Goal: Task Accomplishment & Management: Use online tool/utility

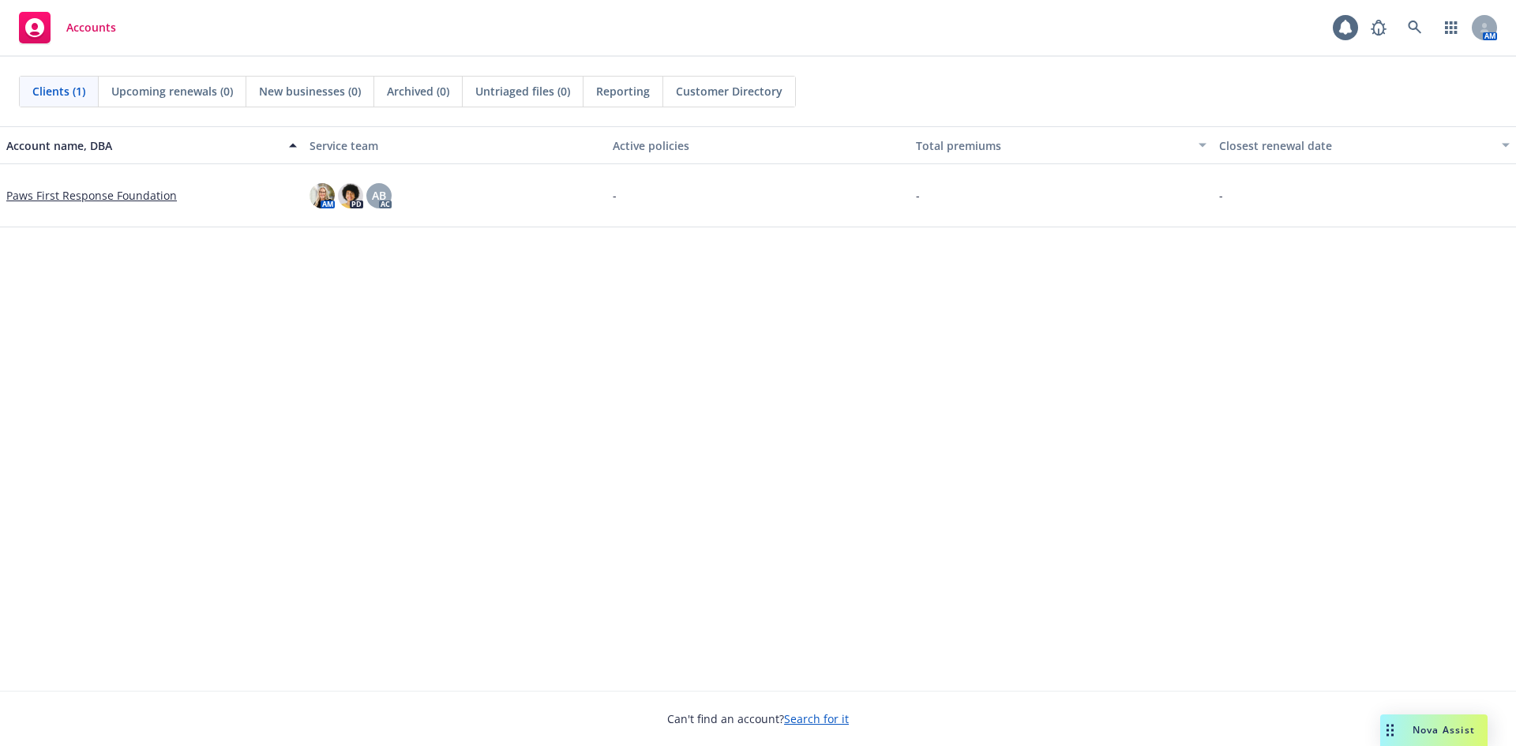
click at [99, 193] on link "Paws First Response Foundation" at bounding box center [91, 195] width 171 height 17
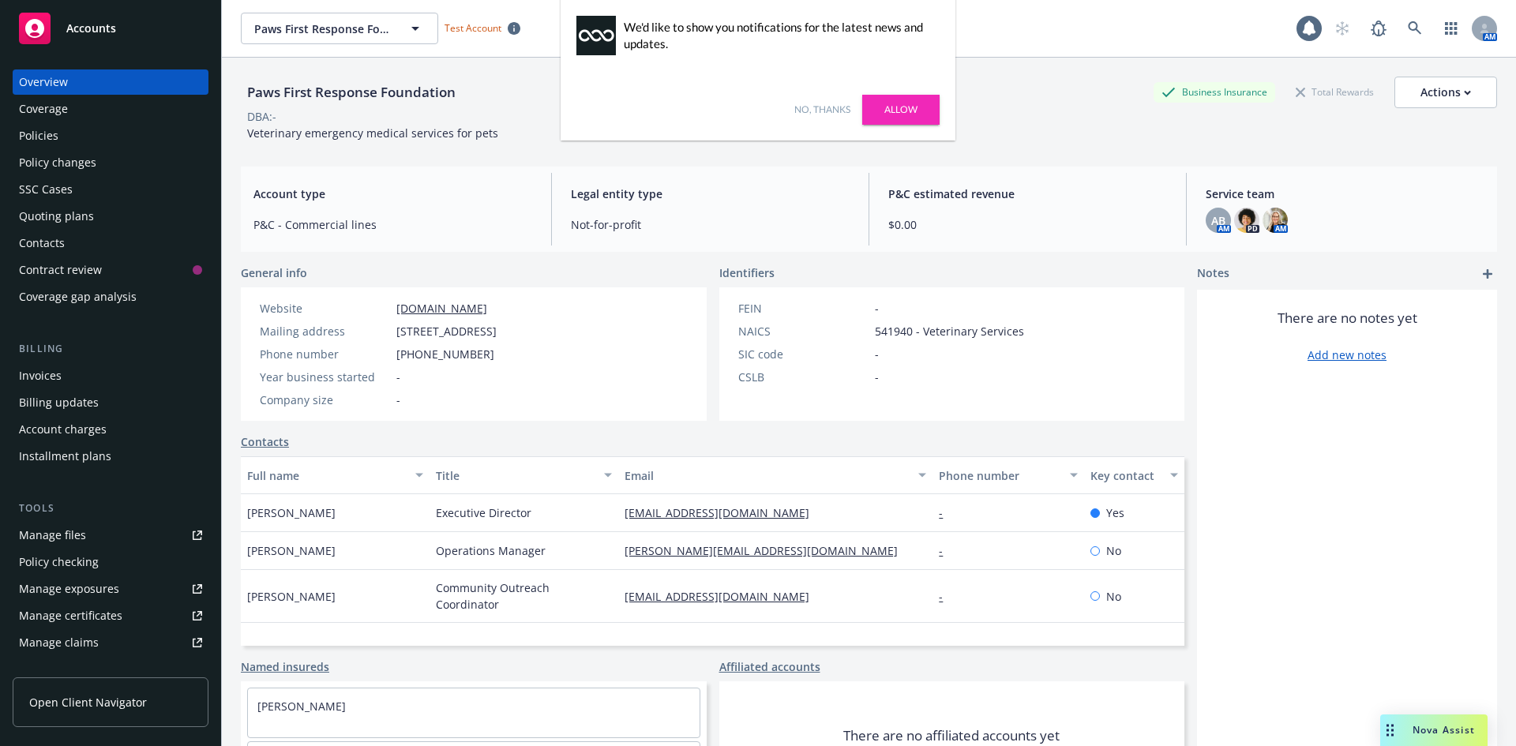
click at [67, 222] on div "Quoting plans" at bounding box center [56, 216] width 75 height 25
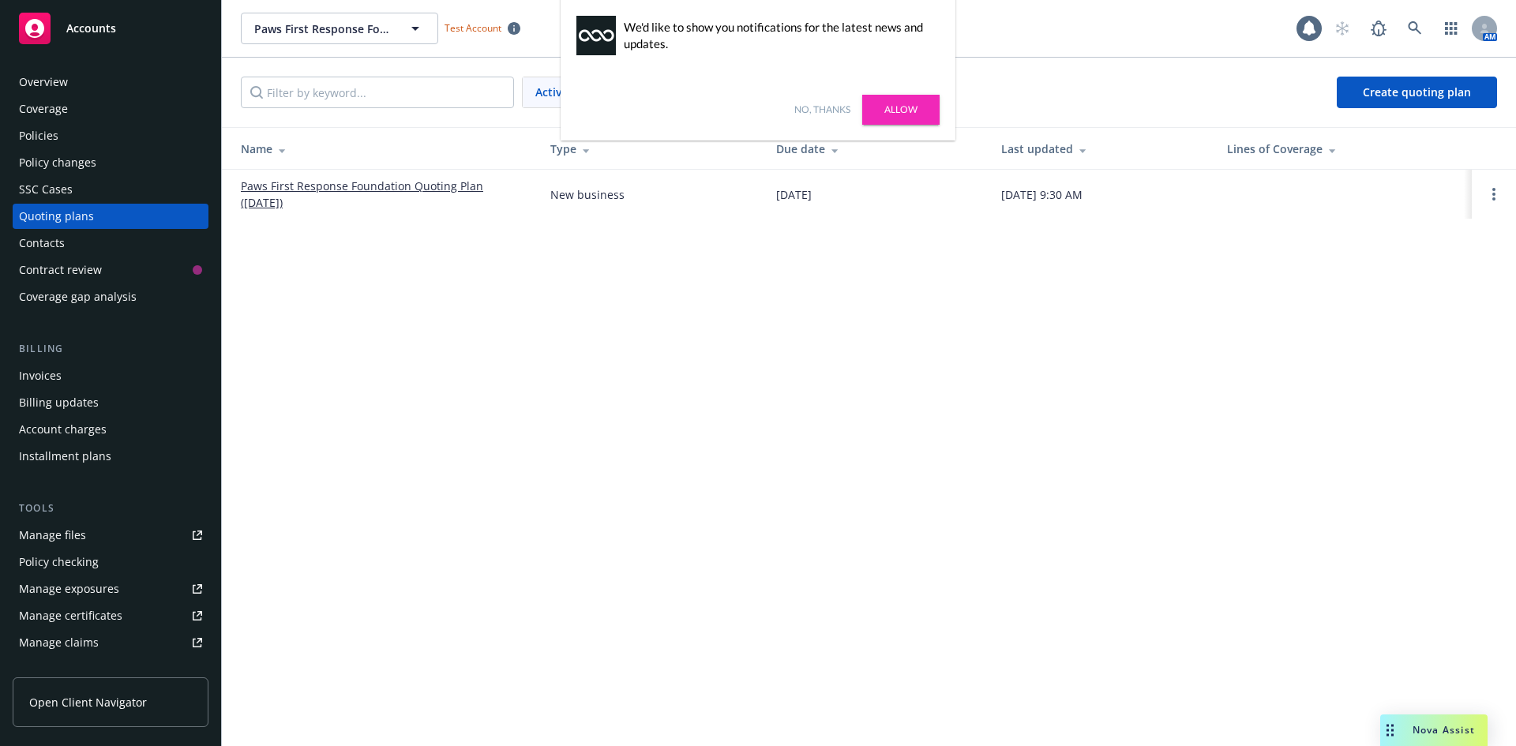
click at [901, 103] on link "Allow" at bounding box center [900, 110] width 77 height 30
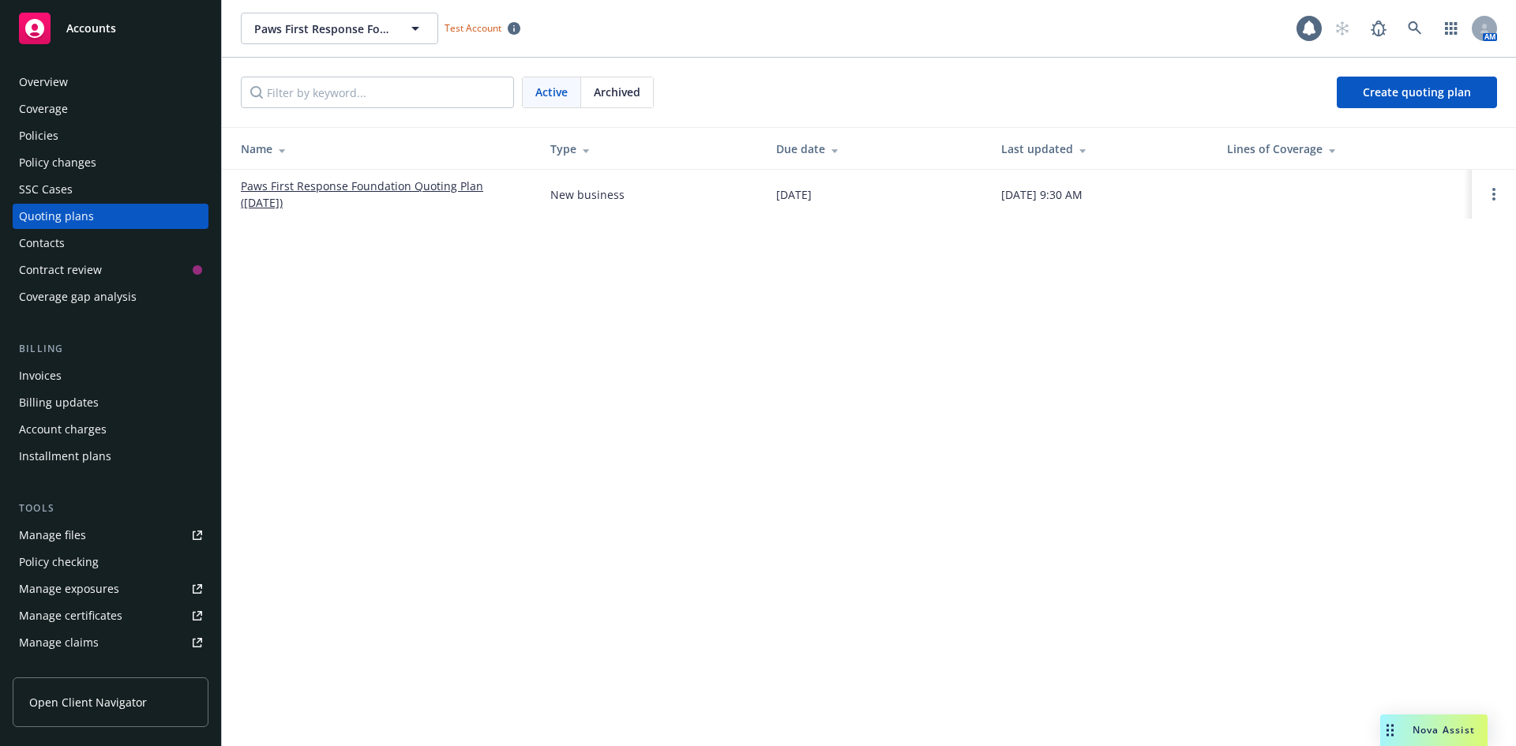
click at [302, 184] on link "Paws First Response Foundation Quoting Plan ([DATE])" at bounding box center [383, 194] width 284 height 33
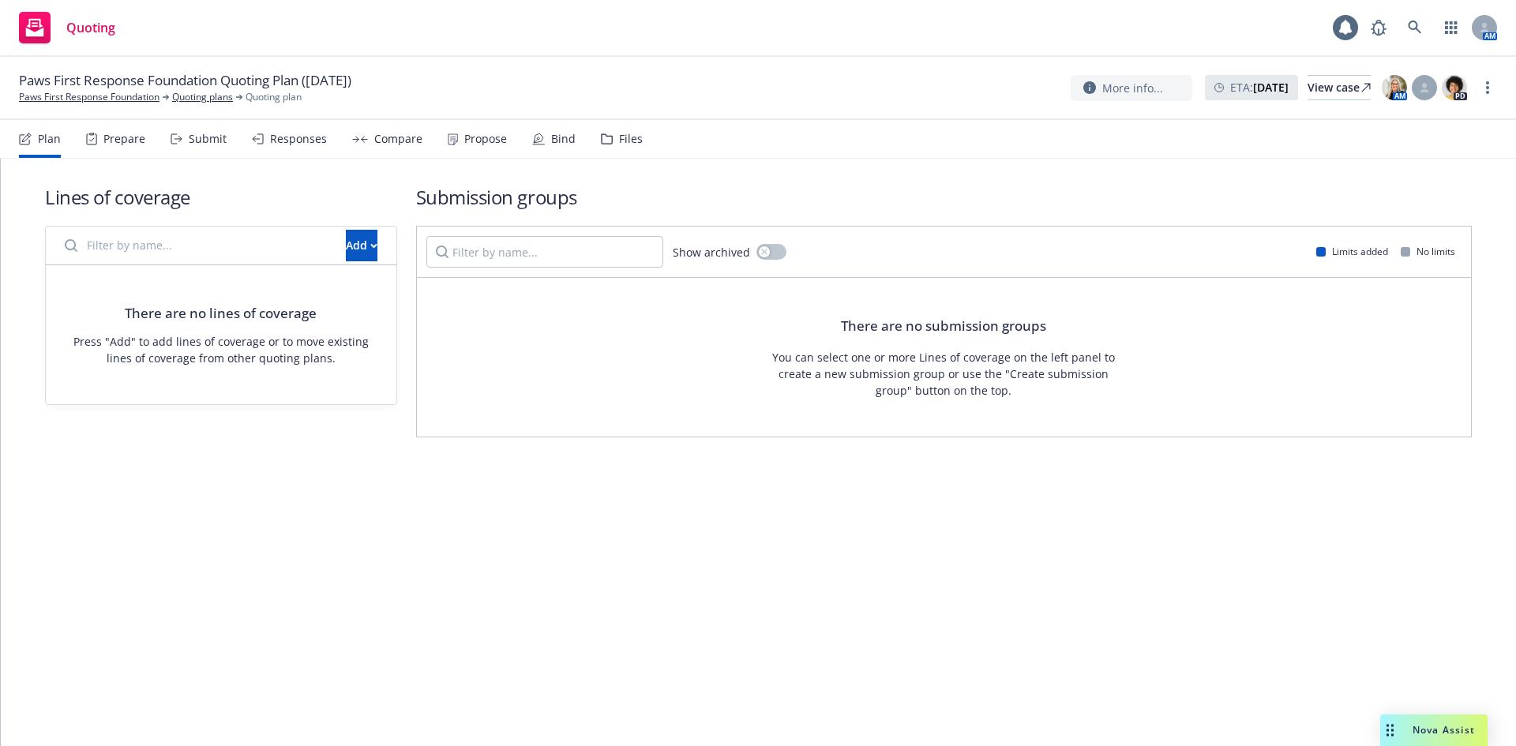
click at [117, 141] on div "Prepare" at bounding box center [124, 139] width 42 height 13
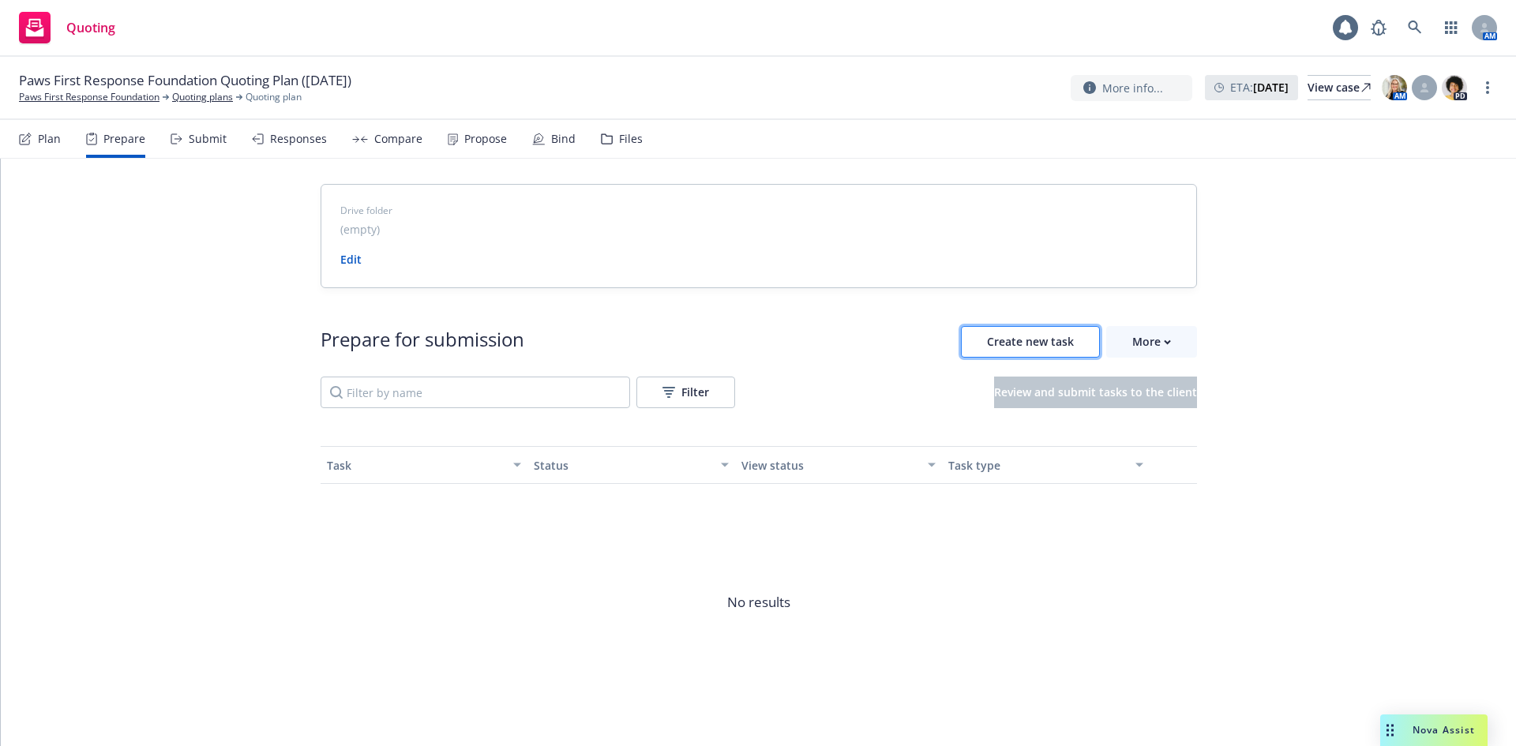
click at [1053, 347] on span "Create new task" at bounding box center [1030, 341] width 87 height 15
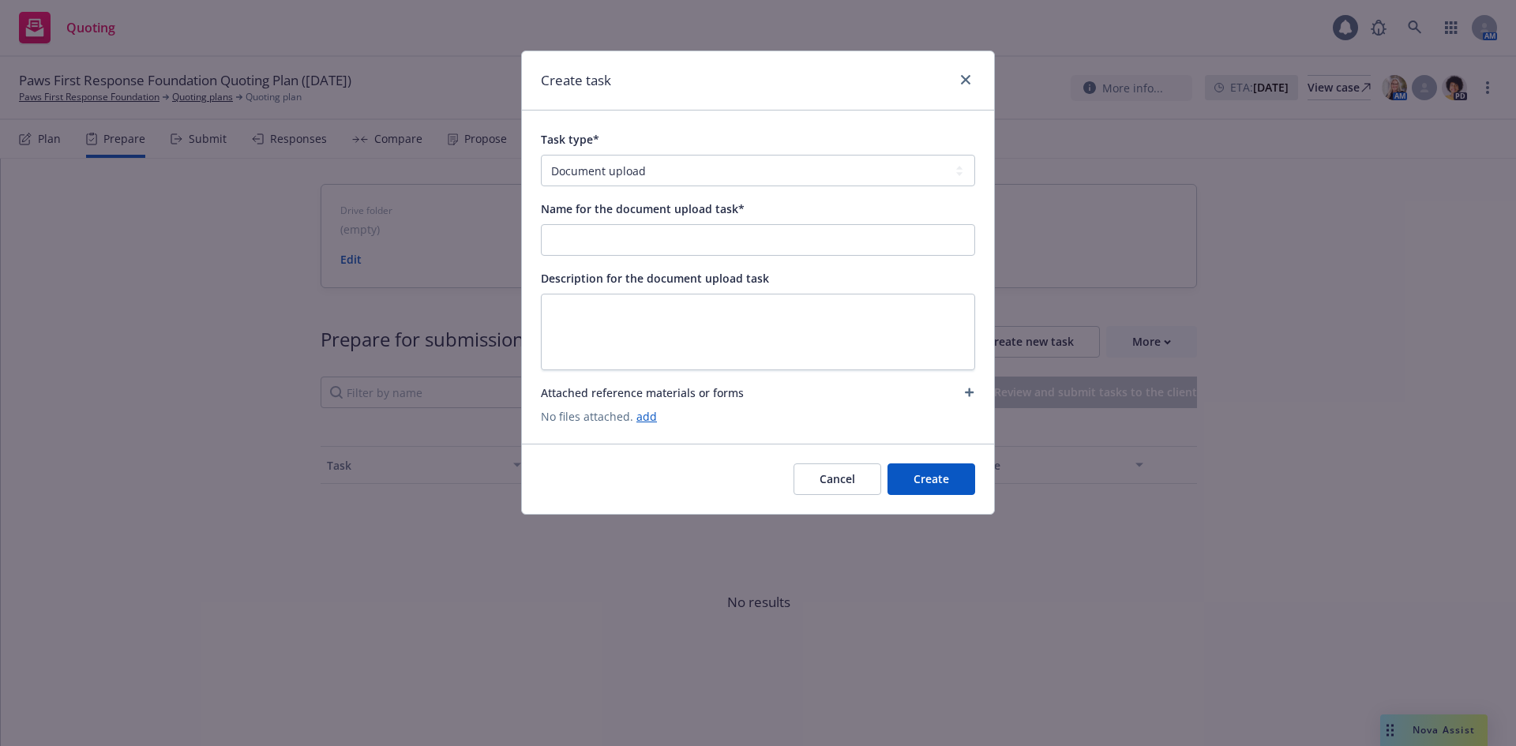
click at [848, 473] on button "Cancel" at bounding box center [837, 479] width 88 height 32
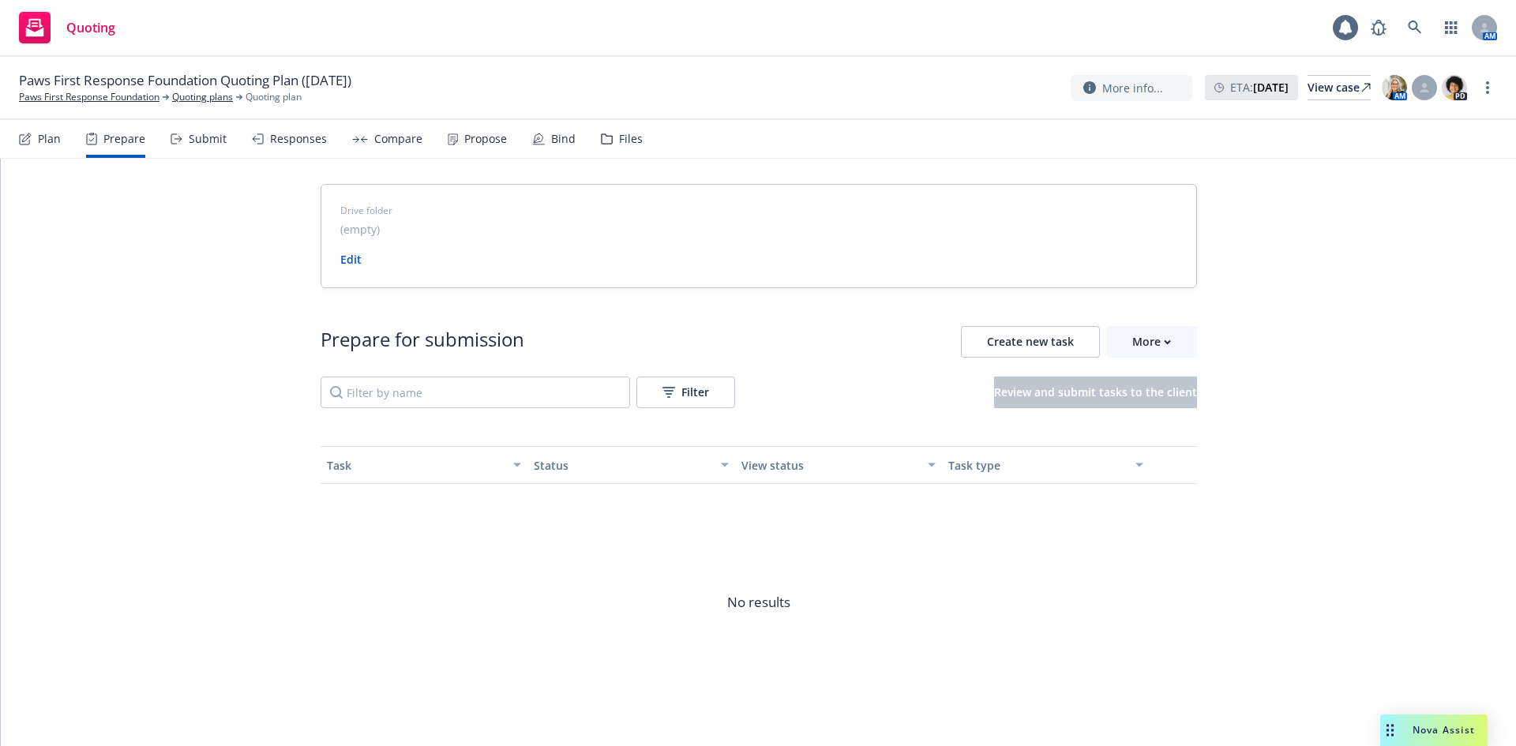
click at [116, 133] on div "Prepare" at bounding box center [124, 139] width 42 height 13
